Goal: Task Accomplishment & Management: Manage account settings

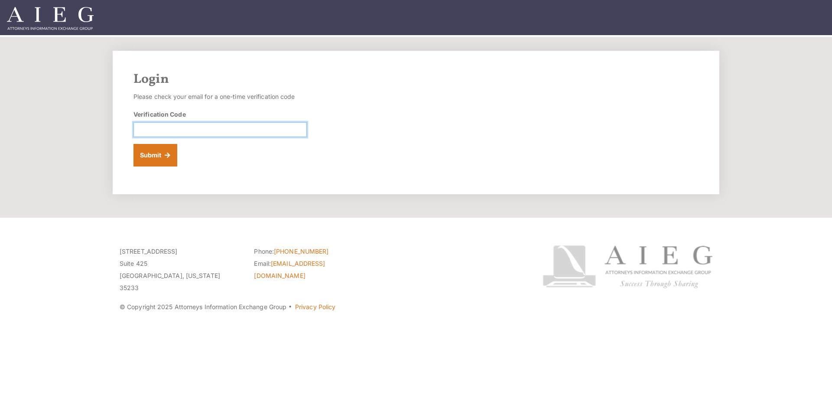
click at [249, 129] on input "Verification Code" at bounding box center [219, 129] width 173 height 15
paste input "993290"
type input "993290"
click at [148, 155] on button "Submit" at bounding box center [155, 155] width 44 height 23
click at [156, 156] on button "Submit" at bounding box center [155, 155] width 44 height 23
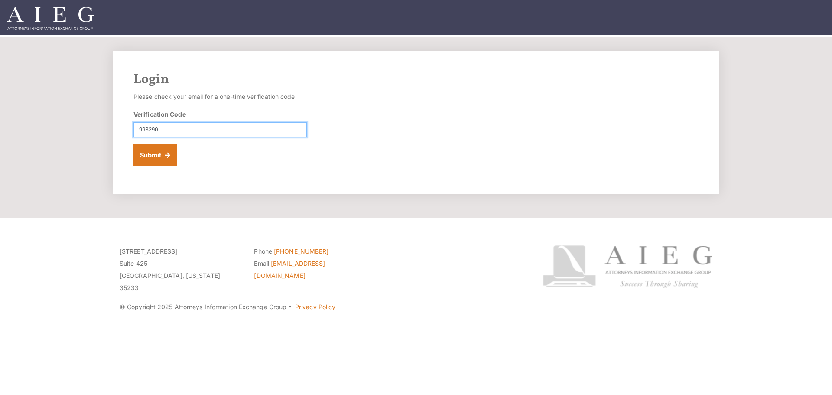
click at [137, 129] on input "993290" at bounding box center [219, 129] width 173 height 15
click at [151, 153] on button "Submit" at bounding box center [155, 155] width 44 height 23
click at [117, 155] on div "Login Please check your email for a one-time verification code Verification Cod…" at bounding box center [416, 122] width 606 height 143
click at [159, 152] on button "Submit" at bounding box center [155, 155] width 44 height 23
click at [83, 8] on img at bounding box center [50, 18] width 87 height 23
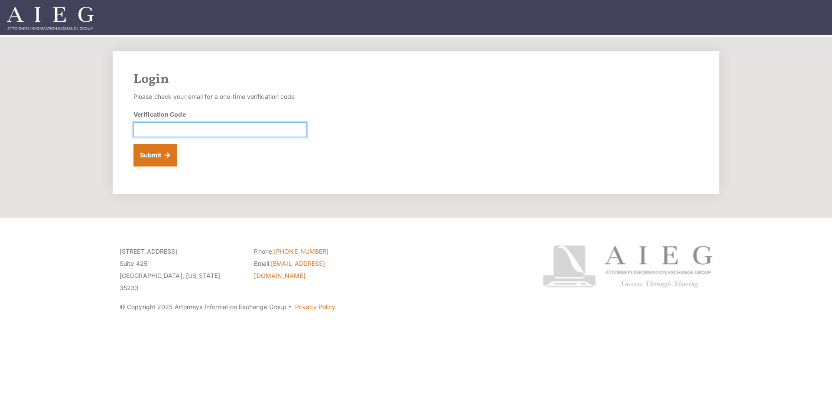
click at [179, 126] on input "Verification Code" at bounding box center [219, 129] width 173 height 15
paste input "453029"
type input "453029"
click at [166, 151] on button "Submit" at bounding box center [155, 155] width 44 height 23
